Goal: Find specific page/section: Find specific page/section

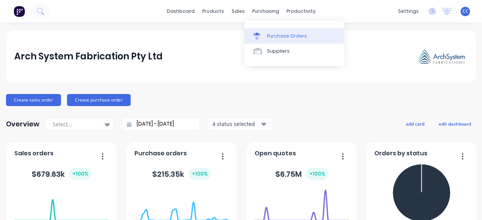
click at [285, 37] on div "Purchase Orders" at bounding box center [287, 36] width 40 height 7
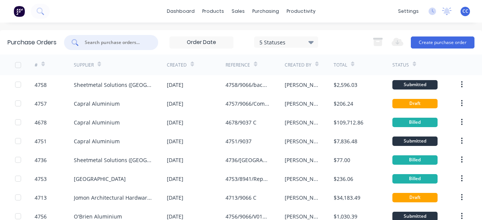
click at [126, 43] on input "text" at bounding box center [115, 43] width 63 height 8
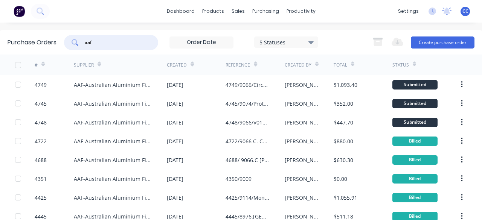
type input "aaf"
click at [45, 66] on div "#" at bounding box center [54, 65] width 39 height 21
click at [41, 66] on icon at bounding box center [42, 64] width 3 height 6
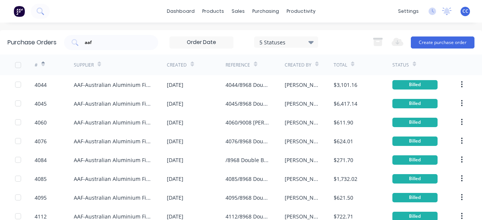
click at [43, 65] on icon at bounding box center [42, 65] width 3 height 2
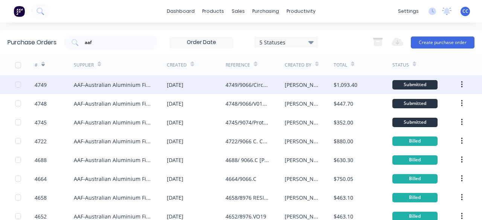
click at [246, 85] on div "4749/9066/Circular/WCC" at bounding box center [248, 85] width 44 height 8
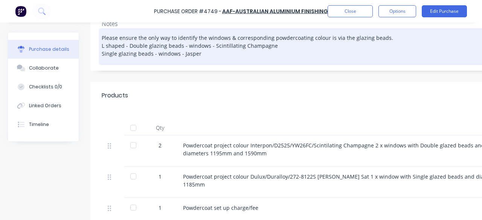
scroll to position [151, 0]
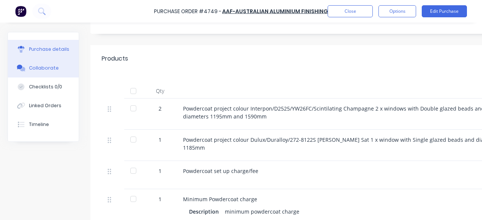
click at [45, 68] on div "Collaborate" at bounding box center [44, 68] width 30 height 7
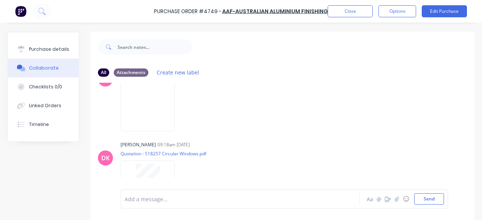
scroll to position [137, 0]
